Goal: Transaction & Acquisition: Purchase product/service

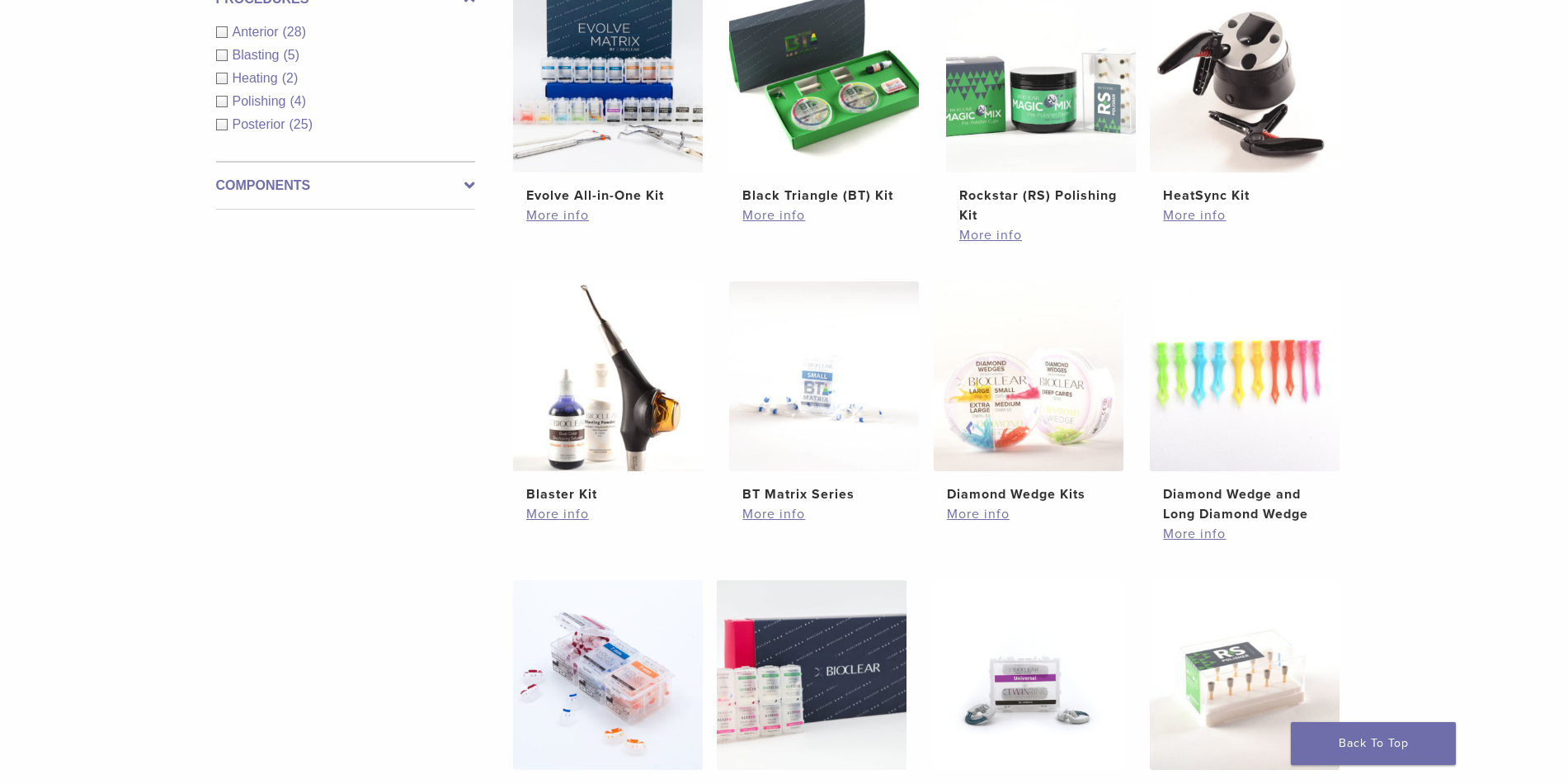
scroll to position [444, 0]
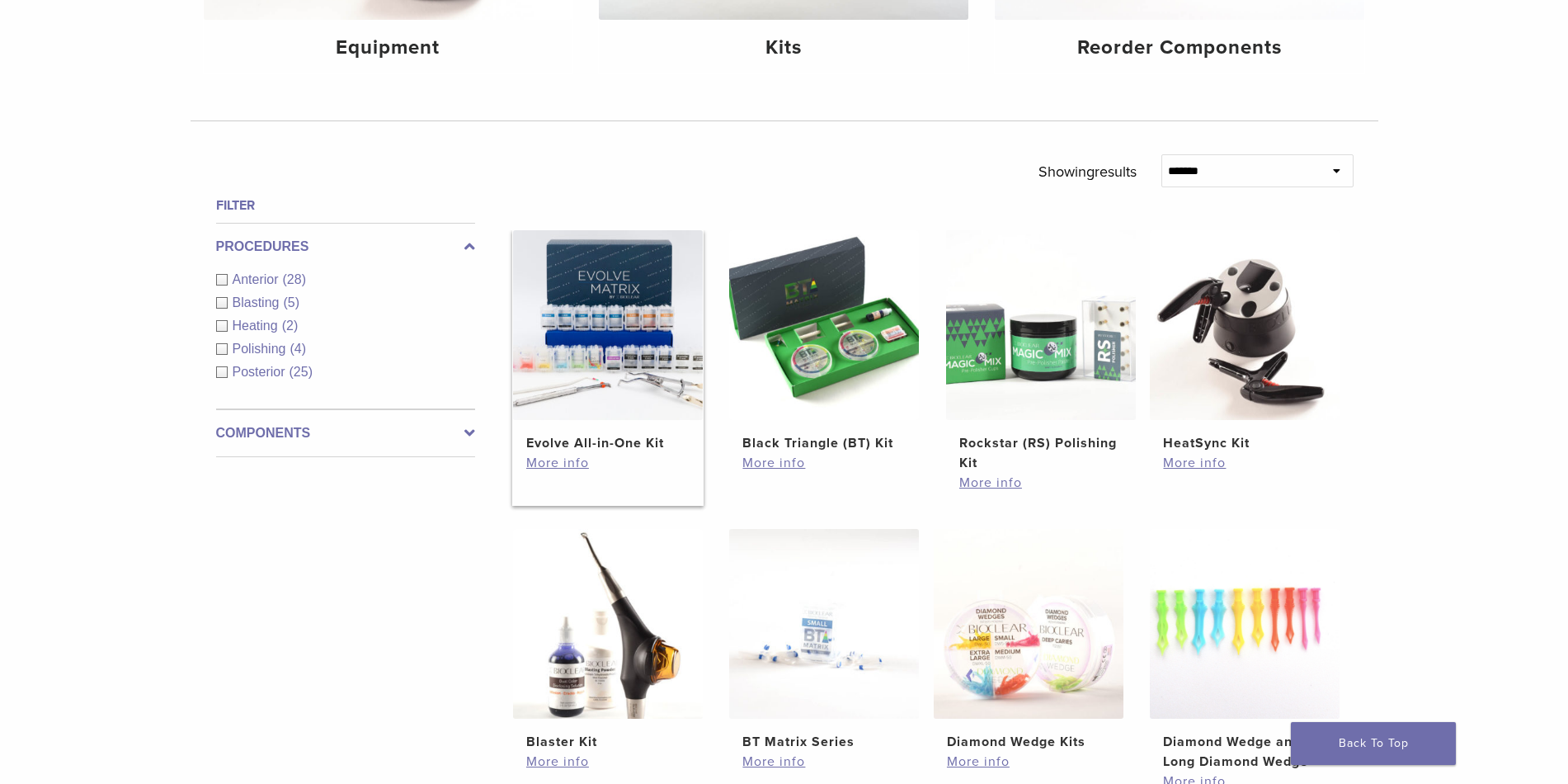
click at [582, 445] on h2 "Evolve All-in-One Kit" at bounding box center [607, 442] width 163 height 20
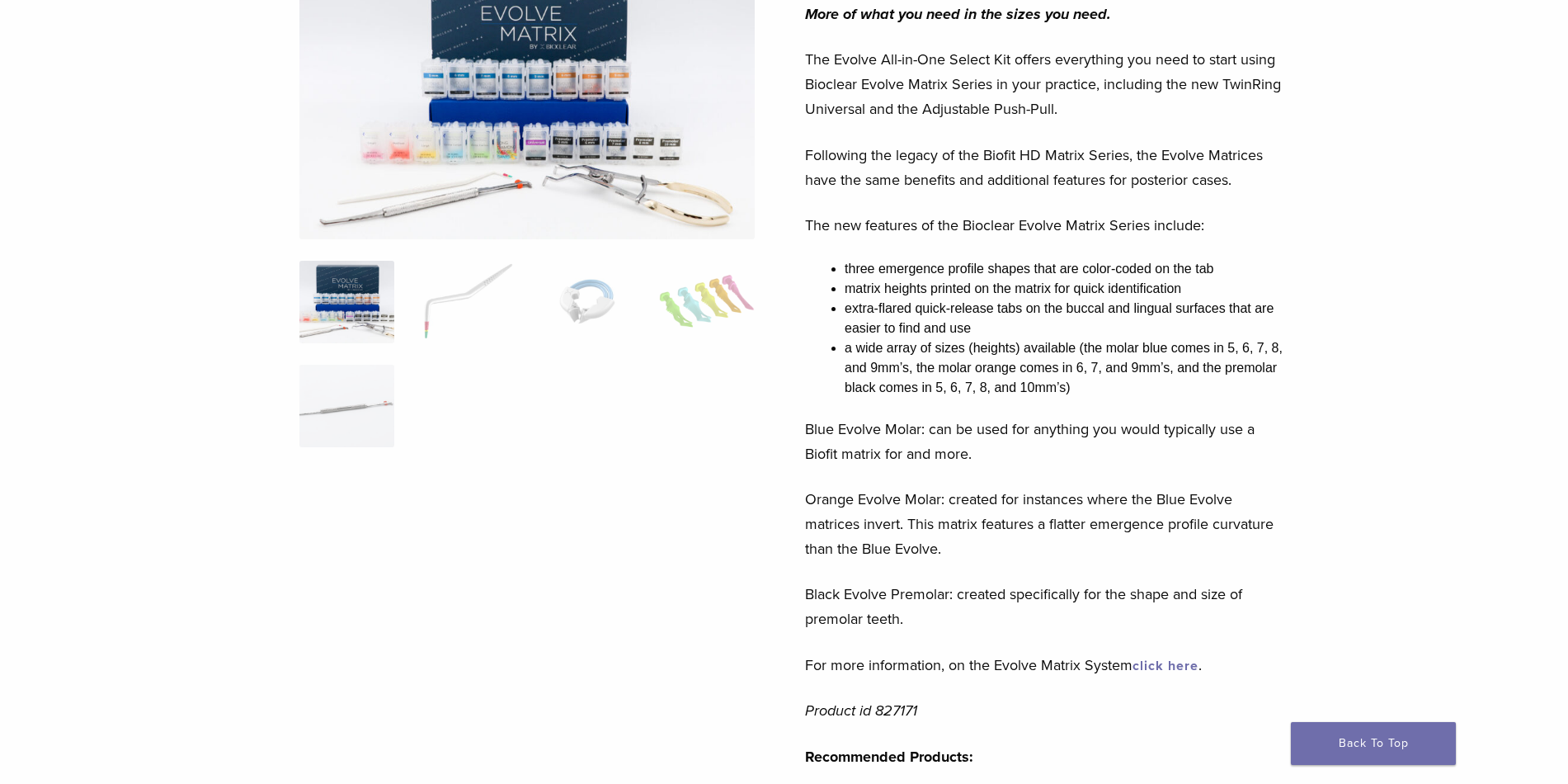
scroll to position [248, 0]
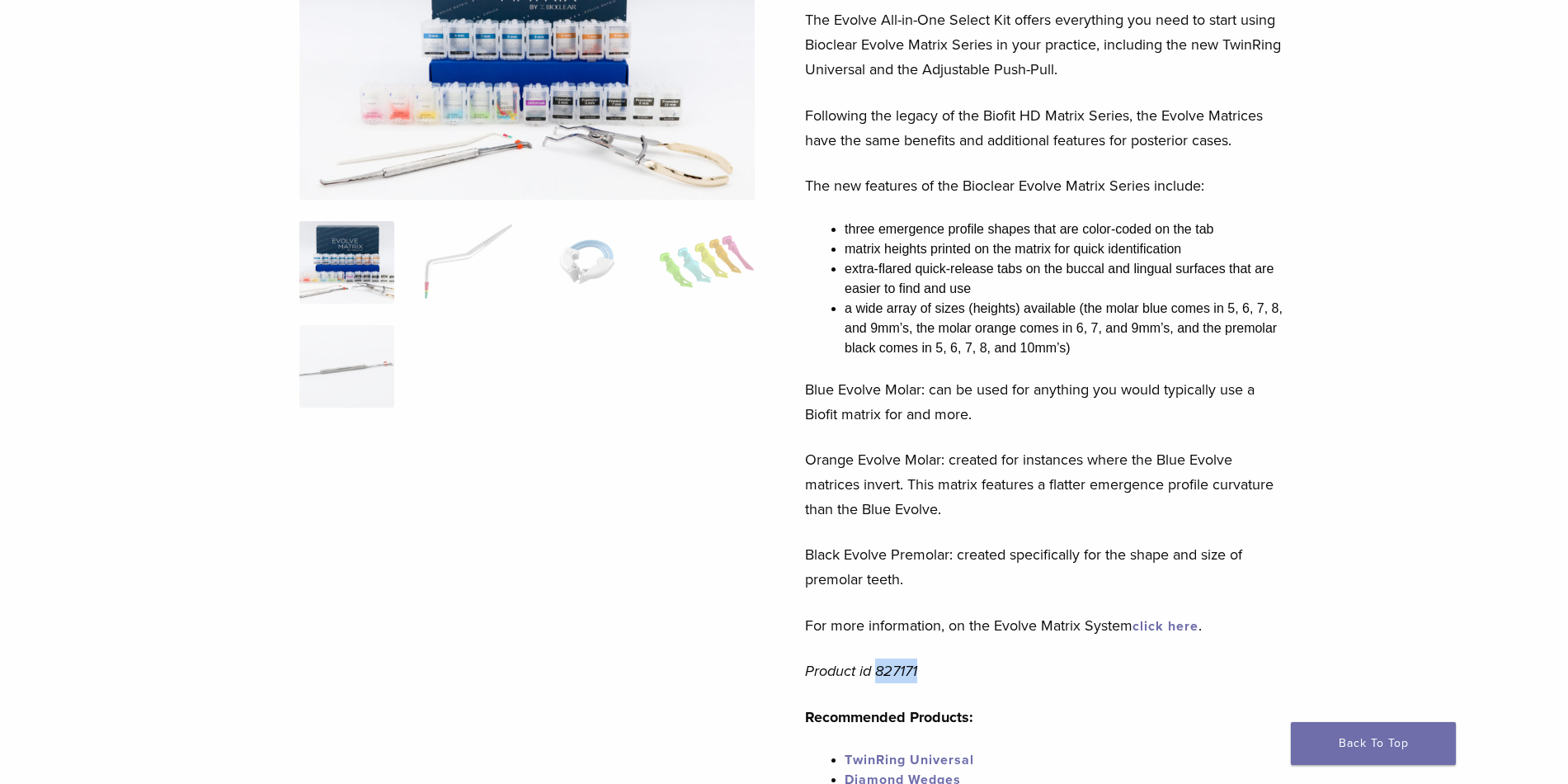
drag, startPoint x: 879, startPoint y: 673, endPoint x: 924, endPoint y: 670, distance: 45.1
click at [924, 670] on p "Product id 827171" at bounding box center [1048, 670] width 485 height 25
copy em "827171"
